Goal: Find contact information: Find contact information

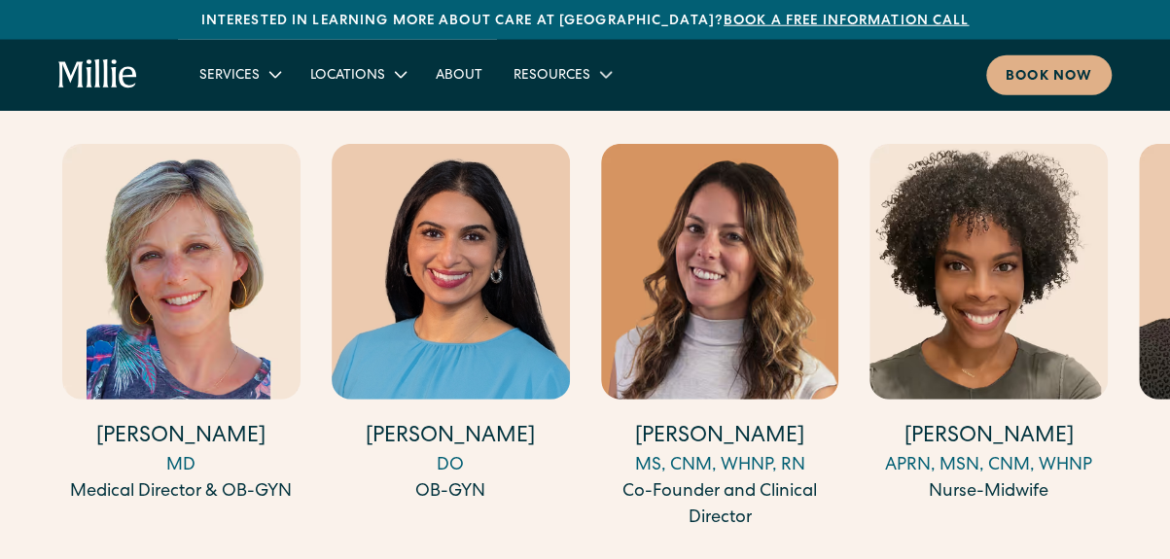
scroll to position [6096, 0]
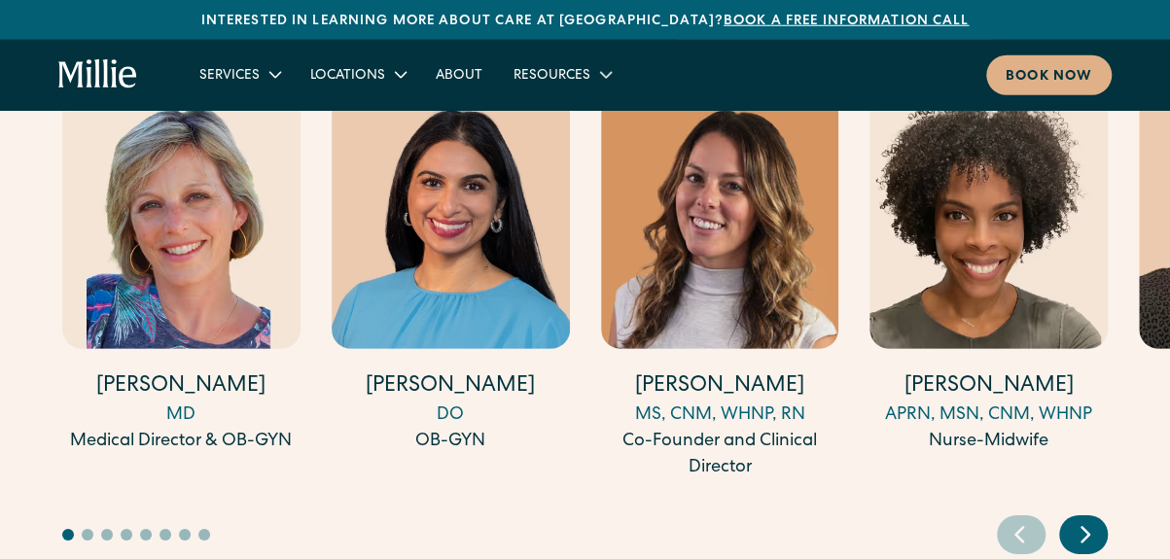
click at [1092, 520] on icon "Next slide" at bounding box center [1085, 535] width 29 height 30
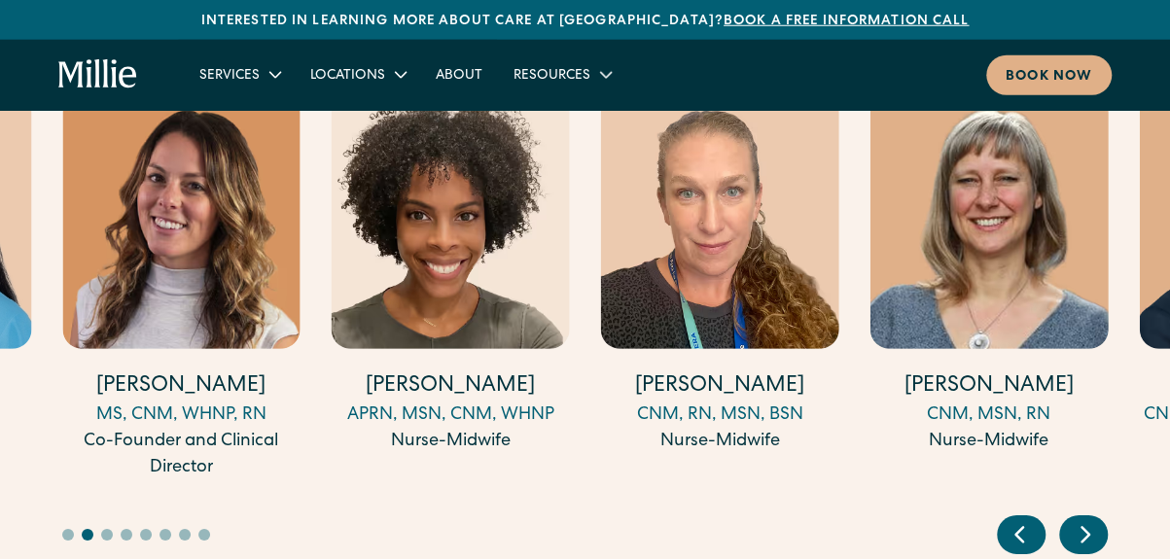
click at [1092, 520] on icon "Next slide" at bounding box center [1085, 535] width 29 height 30
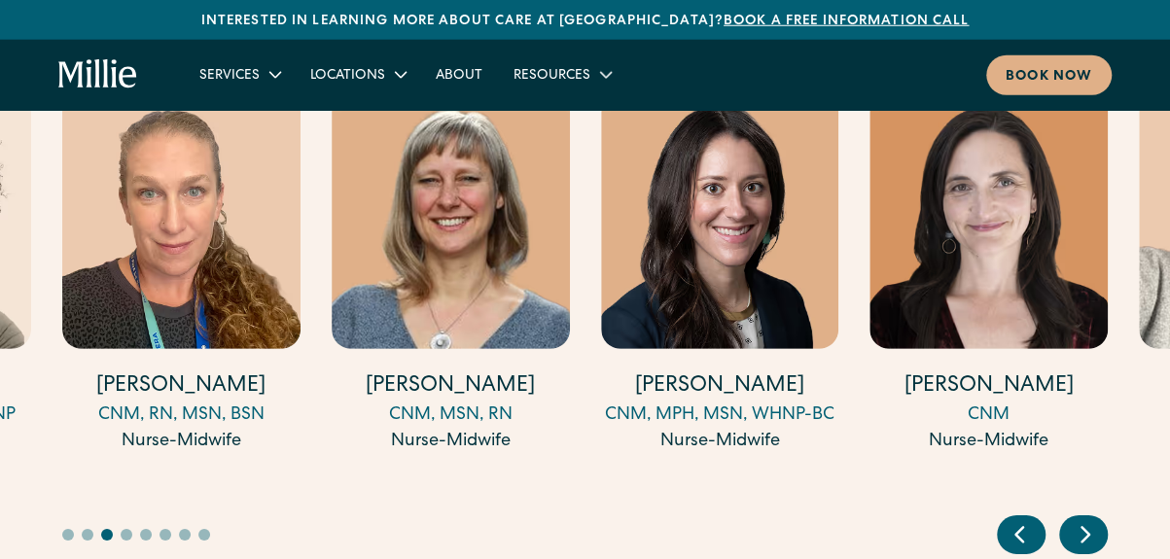
click at [1092, 520] on icon "Next slide" at bounding box center [1085, 535] width 29 height 30
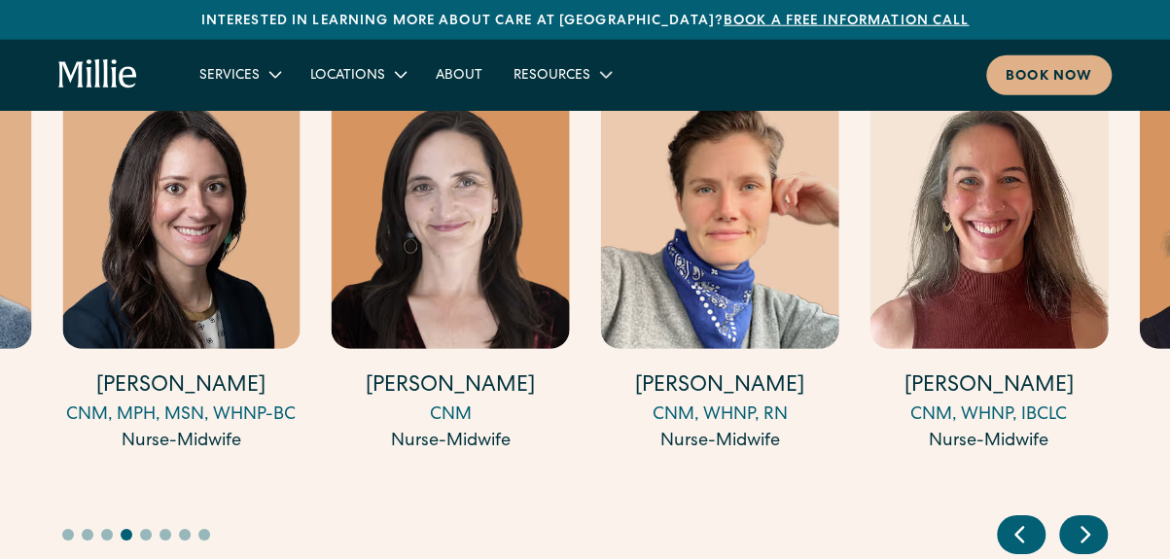
click at [1092, 520] on icon "Next slide" at bounding box center [1085, 535] width 29 height 30
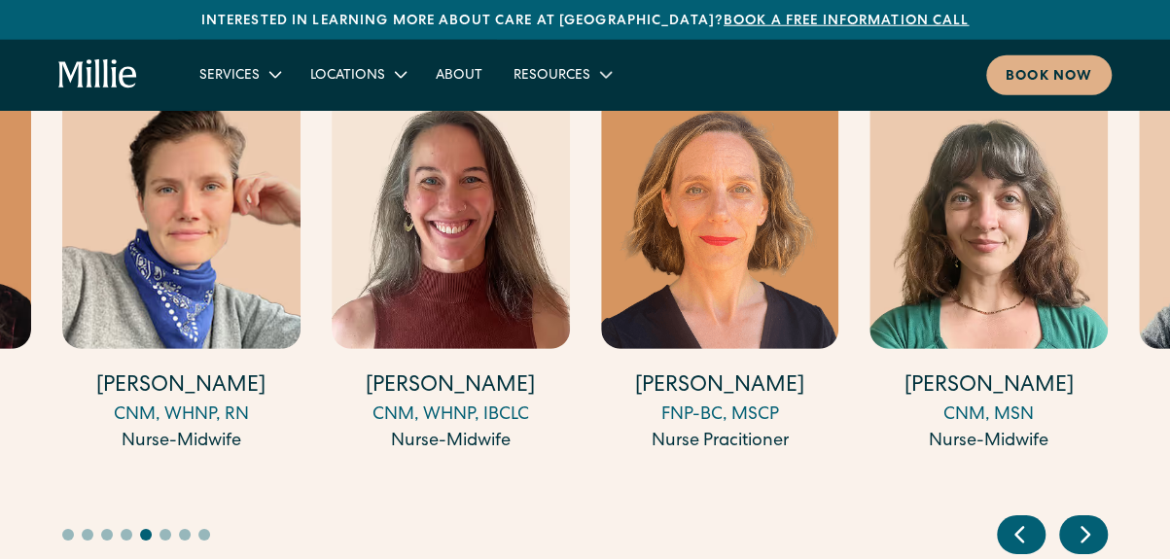
click at [1008, 520] on icon "Previous slide" at bounding box center [1019, 535] width 29 height 30
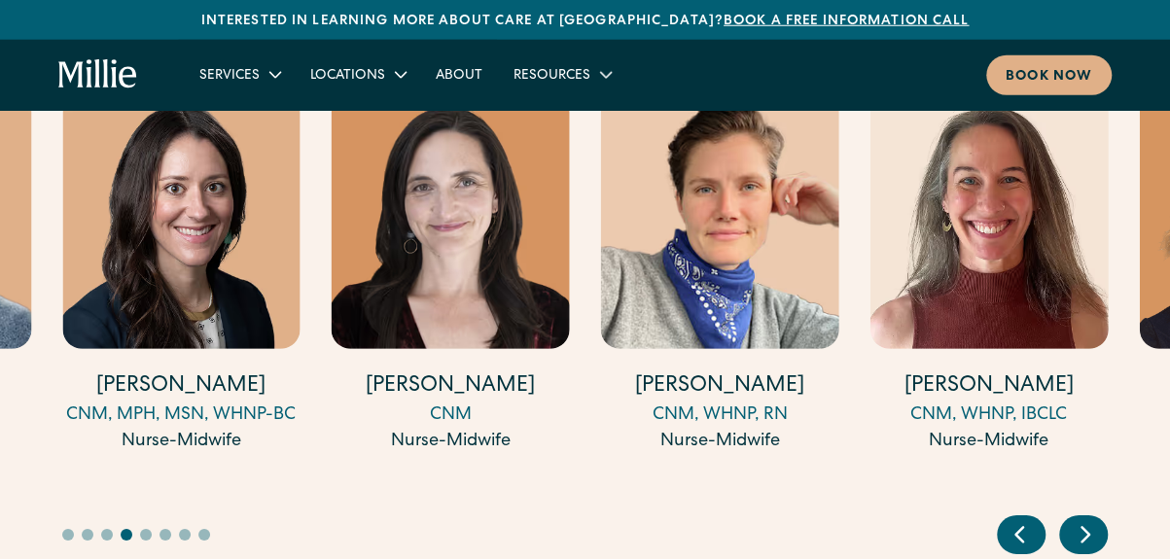
click at [1008, 520] on icon "Previous slide" at bounding box center [1019, 535] width 29 height 30
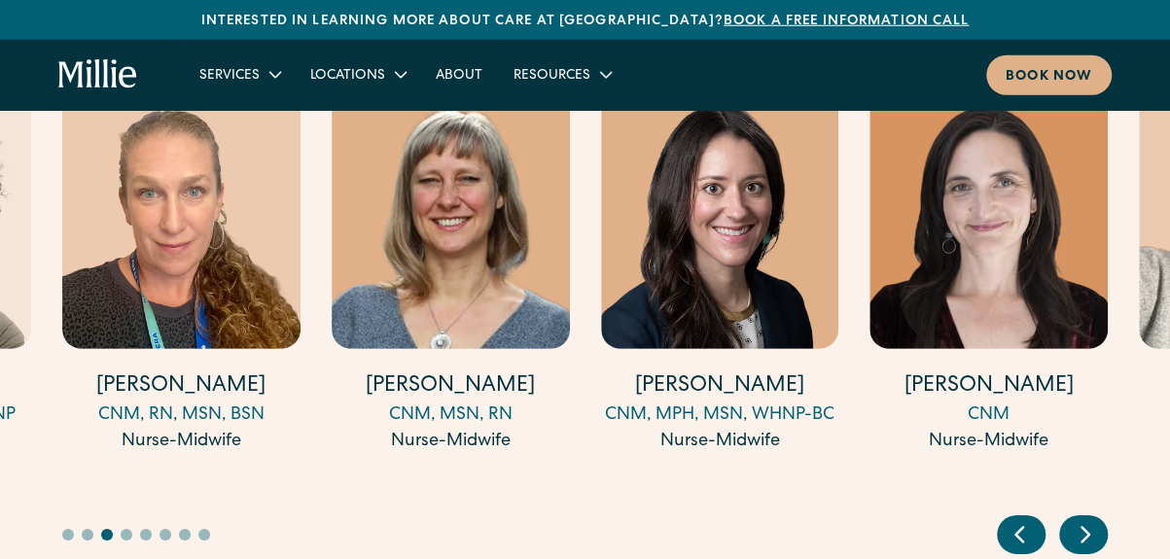
click at [1008, 520] on icon "Previous slide" at bounding box center [1019, 535] width 29 height 30
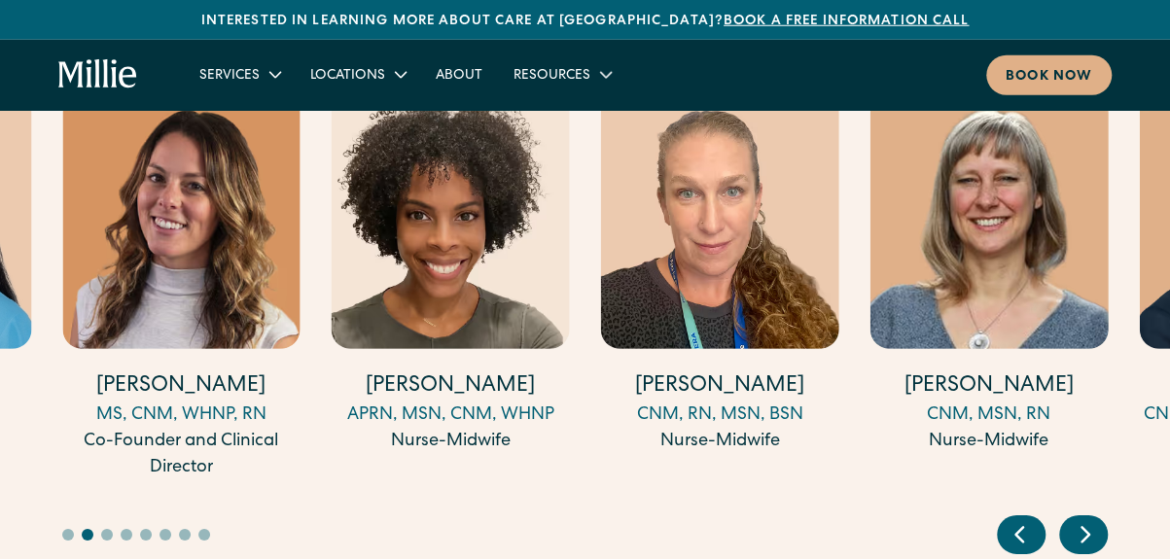
click at [1008, 520] on icon "Previous slide" at bounding box center [1019, 535] width 29 height 30
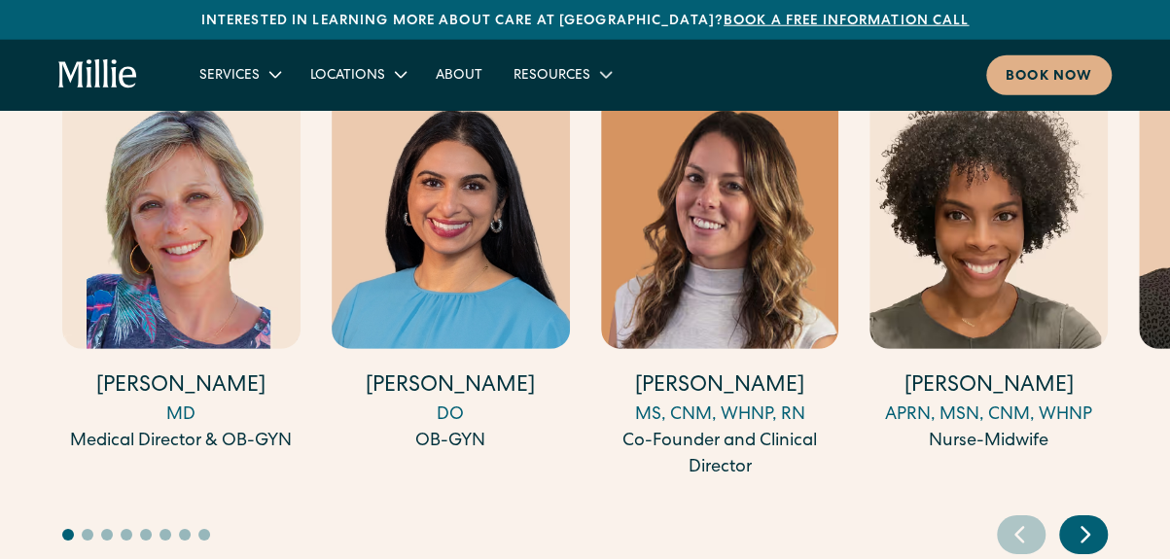
click at [1008, 520] on icon "Previous slide" at bounding box center [1019, 535] width 29 height 30
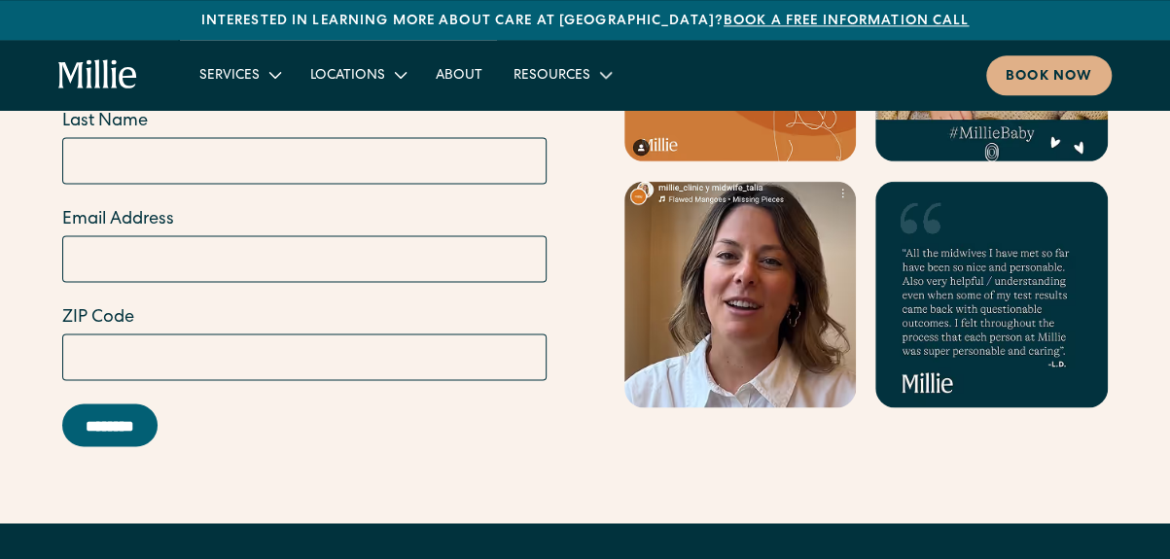
scroll to position [8625, 0]
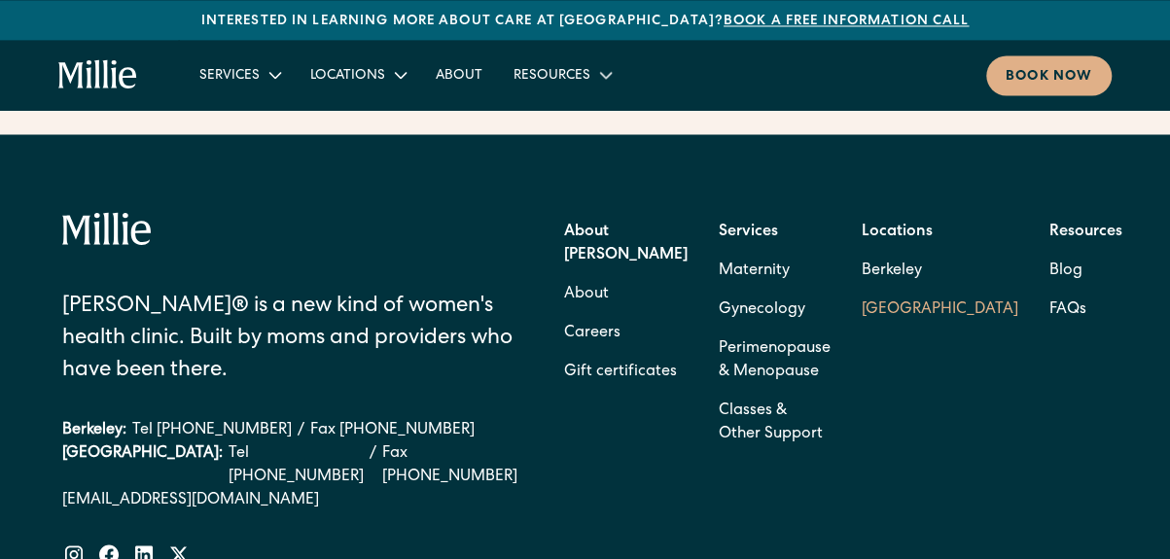
click at [920, 290] on link "[GEOGRAPHIC_DATA]" at bounding box center [940, 309] width 157 height 39
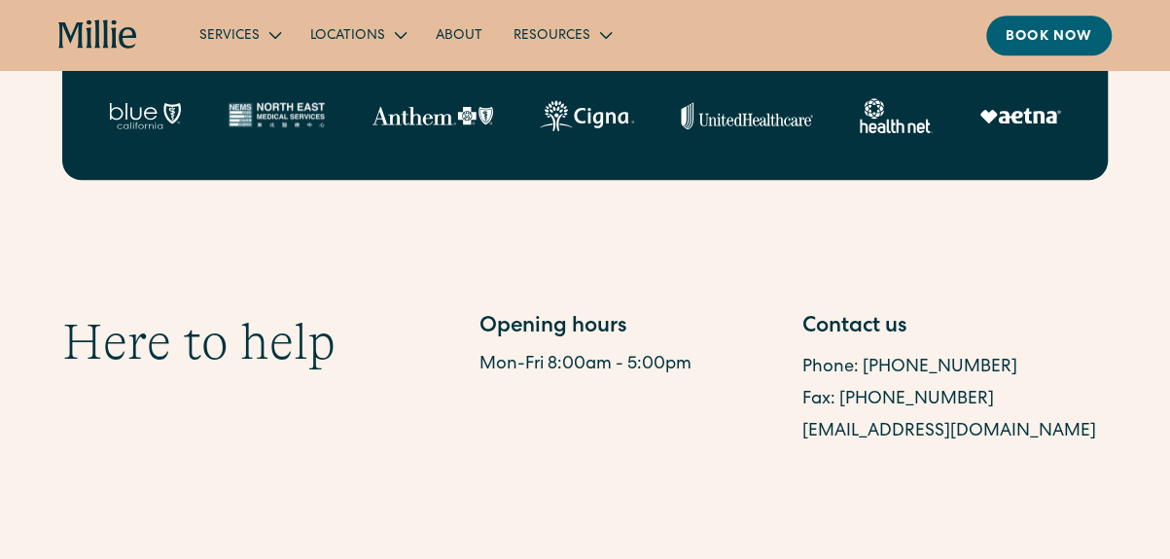
scroll to position [1037, 0]
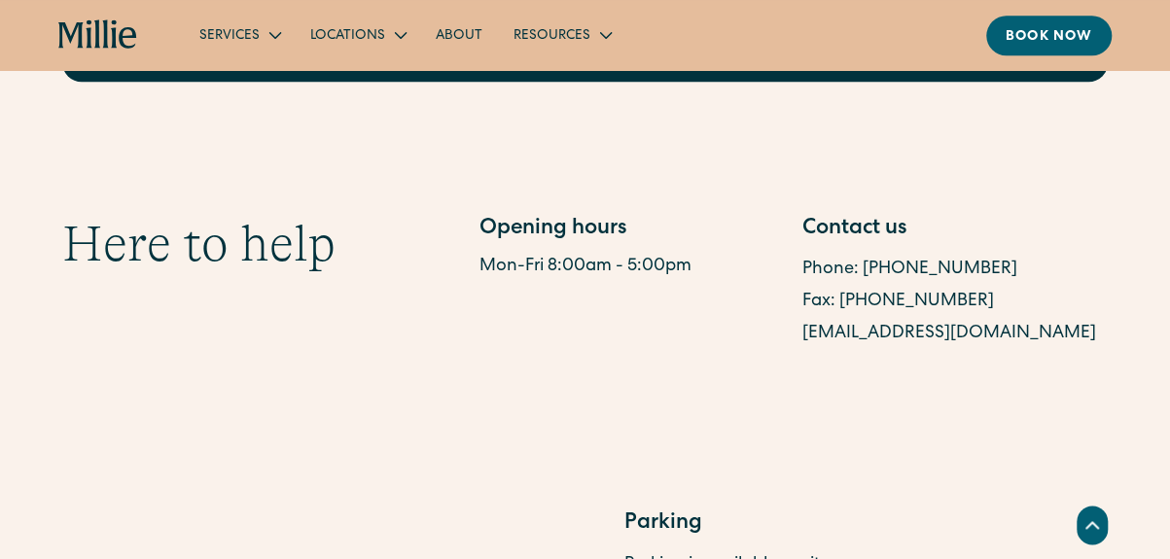
click at [893, 328] on link "sanjosesupport@millieclinic.com" at bounding box center [950, 334] width 294 height 18
click at [1003, 324] on div "sanjosesupport@millieclinic.com" at bounding box center [955, 334] width 305 height 32
click at [1001, 330] on link "sanjosesupport@millieclinic.com" at bounding box center [950, 334] width 294 height 18
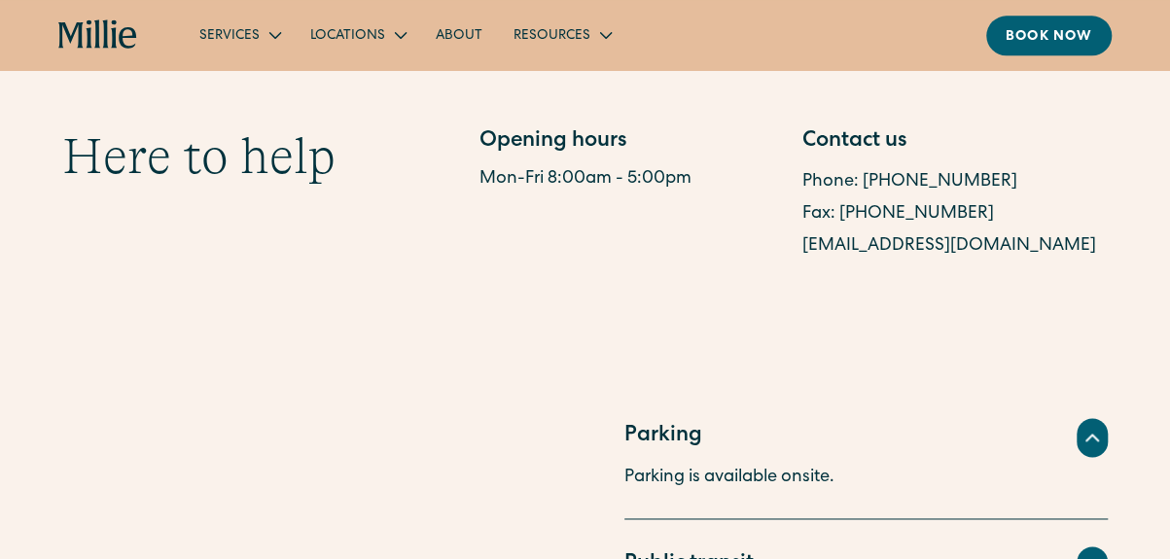
scroll to position [1102, 0]
